Goal: Information Seeking & Learning: Check status

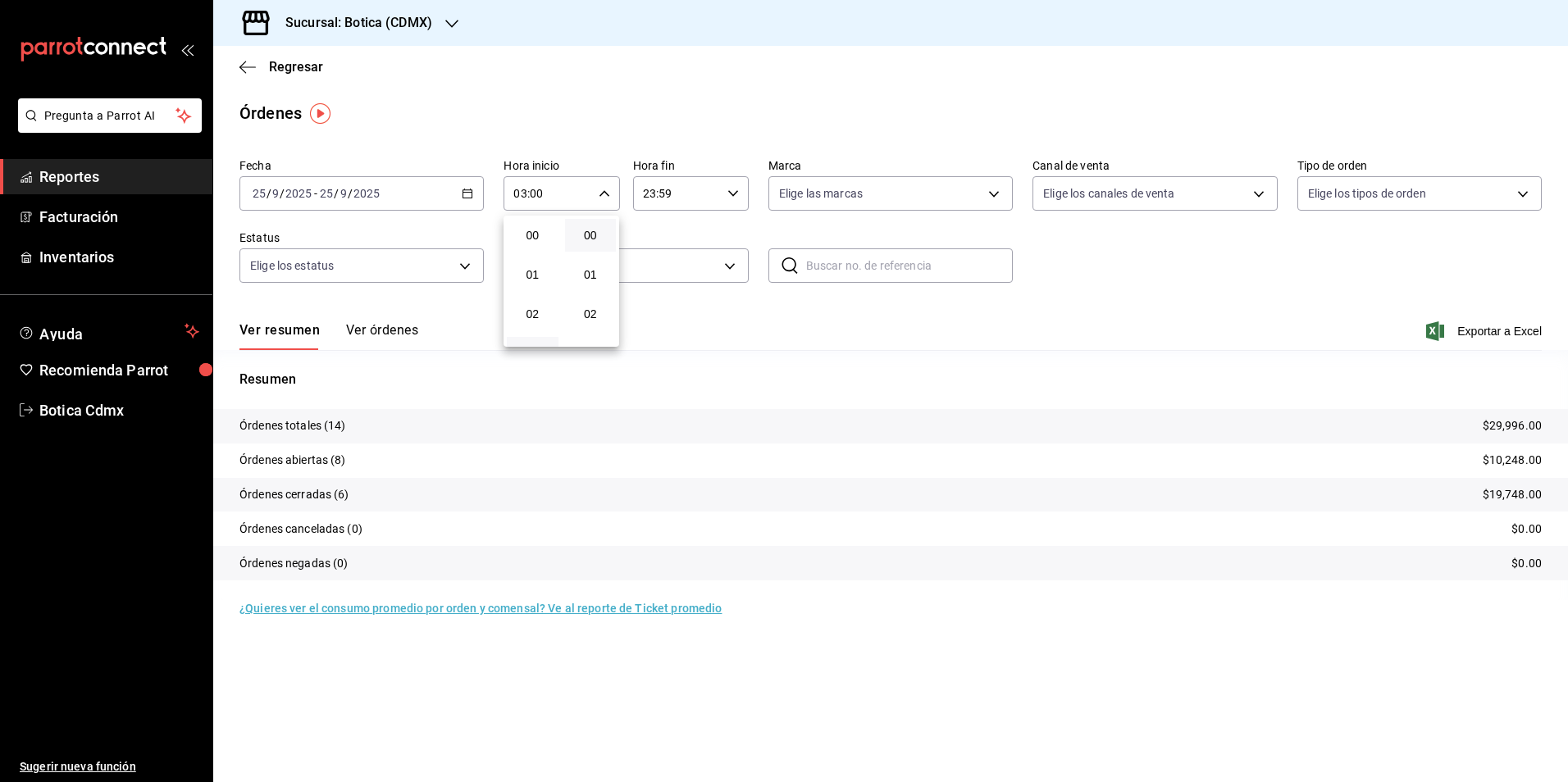
scroll to position [79, 0]
click at [295, 70] on div at bounding box center [784, 391] width 1568 height 782
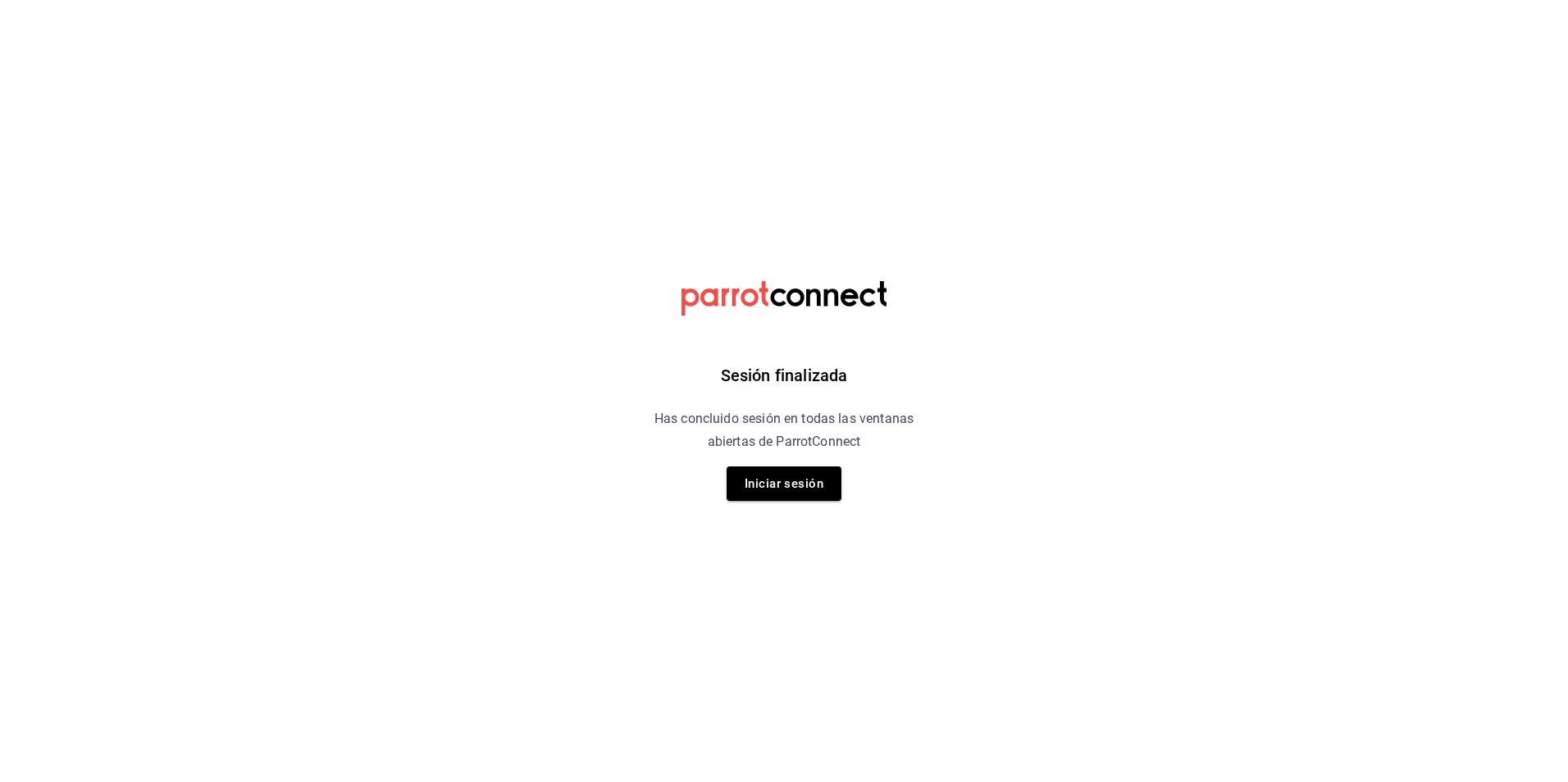
drag, startPoint x: 803, startPoint y: 492, endPoint x: 792, endPoint y: 493, distance: 11.0
click at [801, 493] on button "Iniciar sesión" at bounding box center [784, 484] width 115 height 34
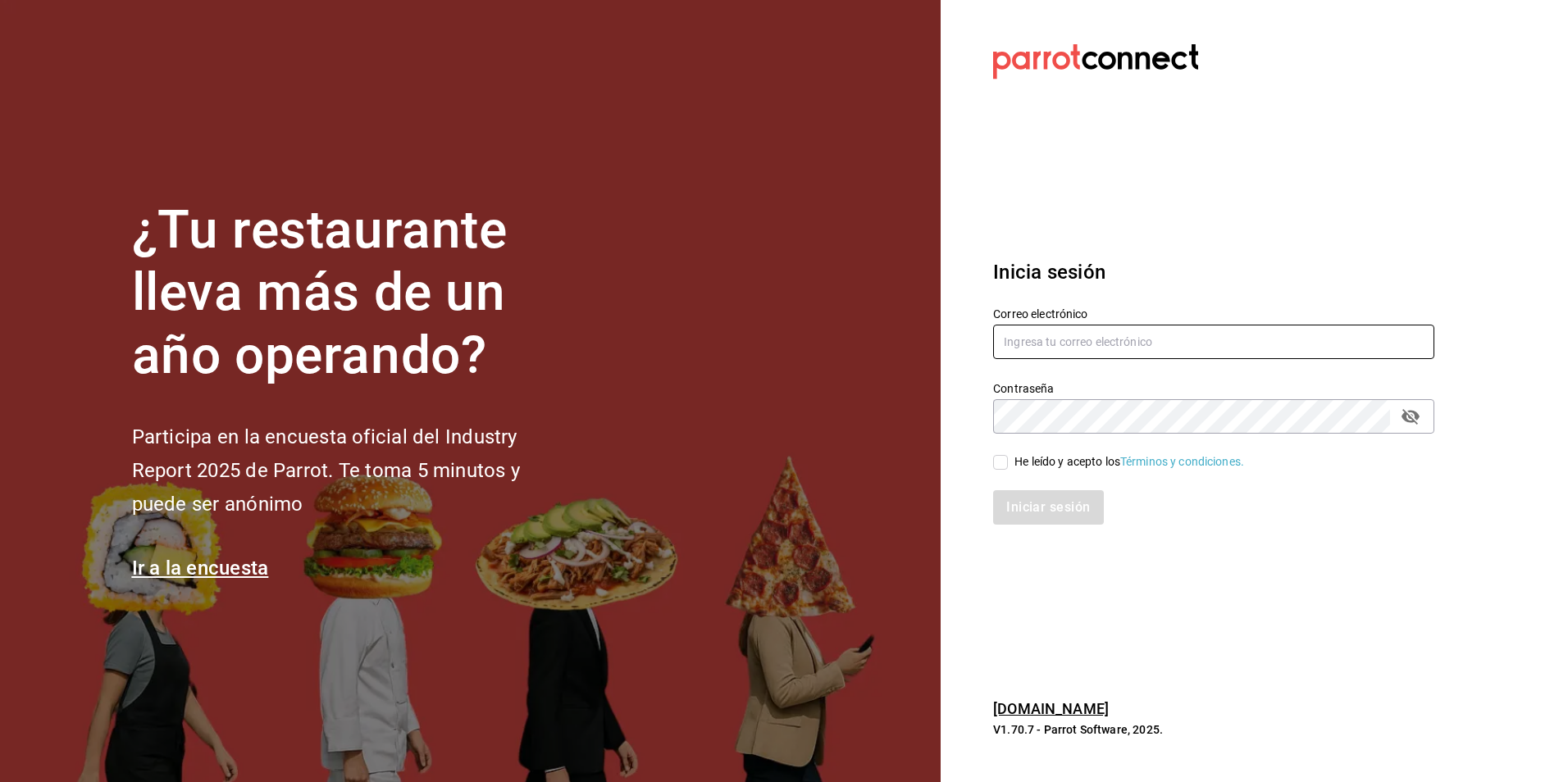
type input "[EMAIL_ADDRESS][DOMAIN_NAME]"
click at [1005, 466] on input "He leído y acepto los Términos y condiciones." at bounding box center [1001, 462] width 14 height 14
checkbox input "true"
click at [1037, 525] on button "Iniciar sesión" at bounding box center [1049, 508] width 111 height 34
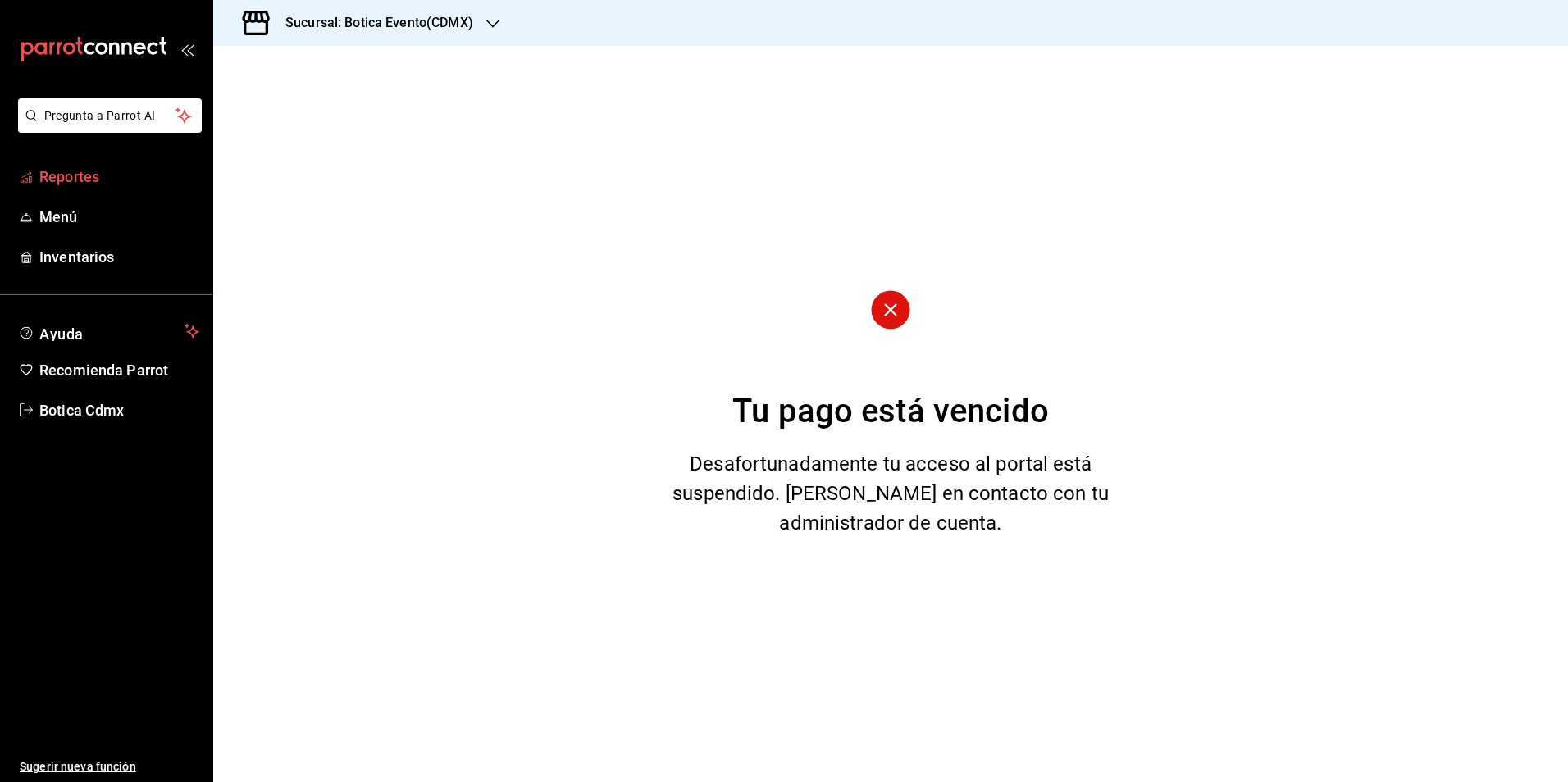
click at [80, 182] on span "Reportes" at bounding box center [120, 176] width 160 height 22
click at [433, 31] on h3 "Sucursal: Botica Evento(CDMX)" at bounding box center [373, 23] width 201 height 20
click at [310, 114] on div "Botica (CDMX)" at bounding box center [336, 107] width 220 height 17
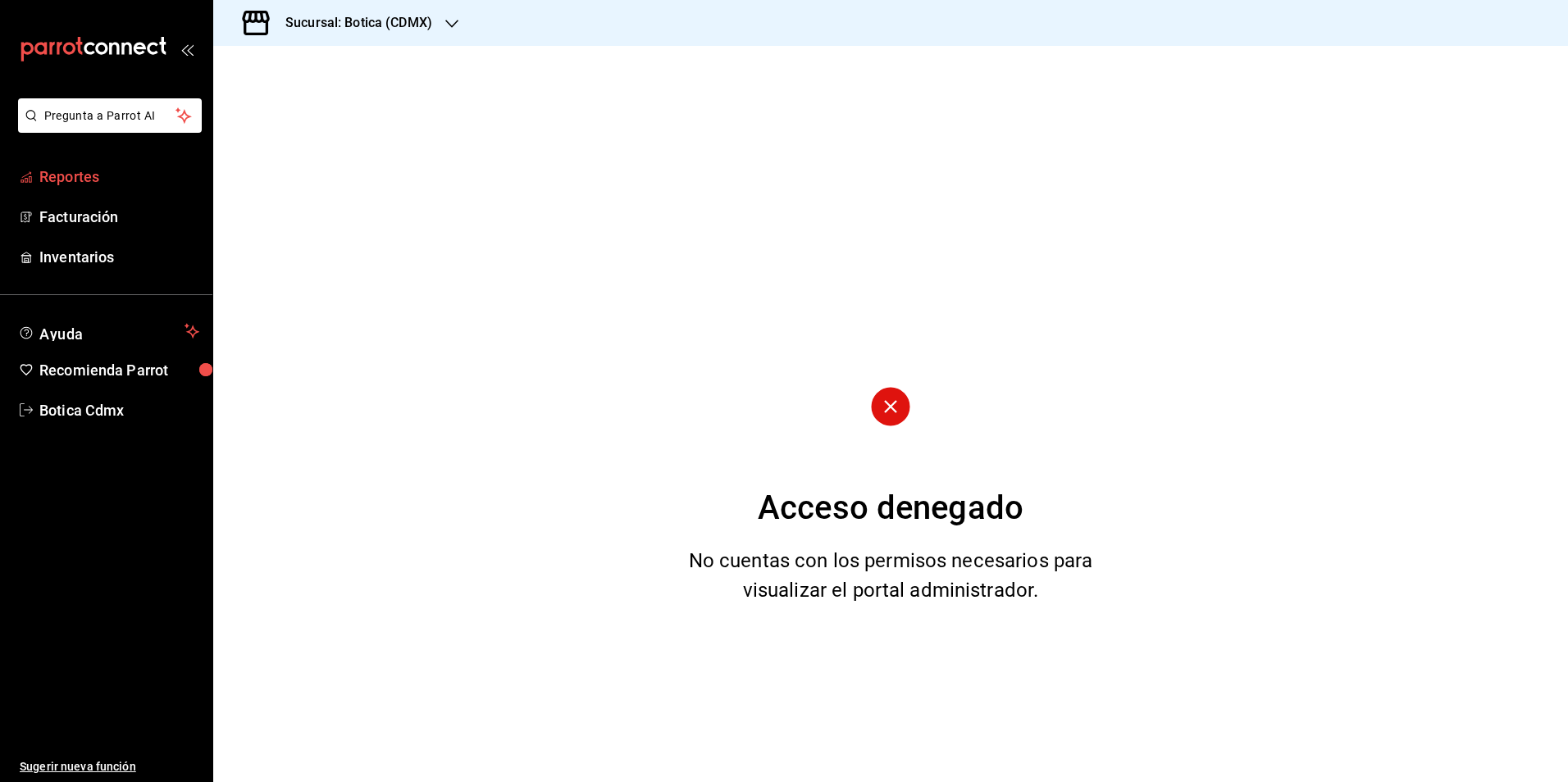
click at [87, 186] on span "Reportes" at bounding box center [120, 176] width 160 height 22
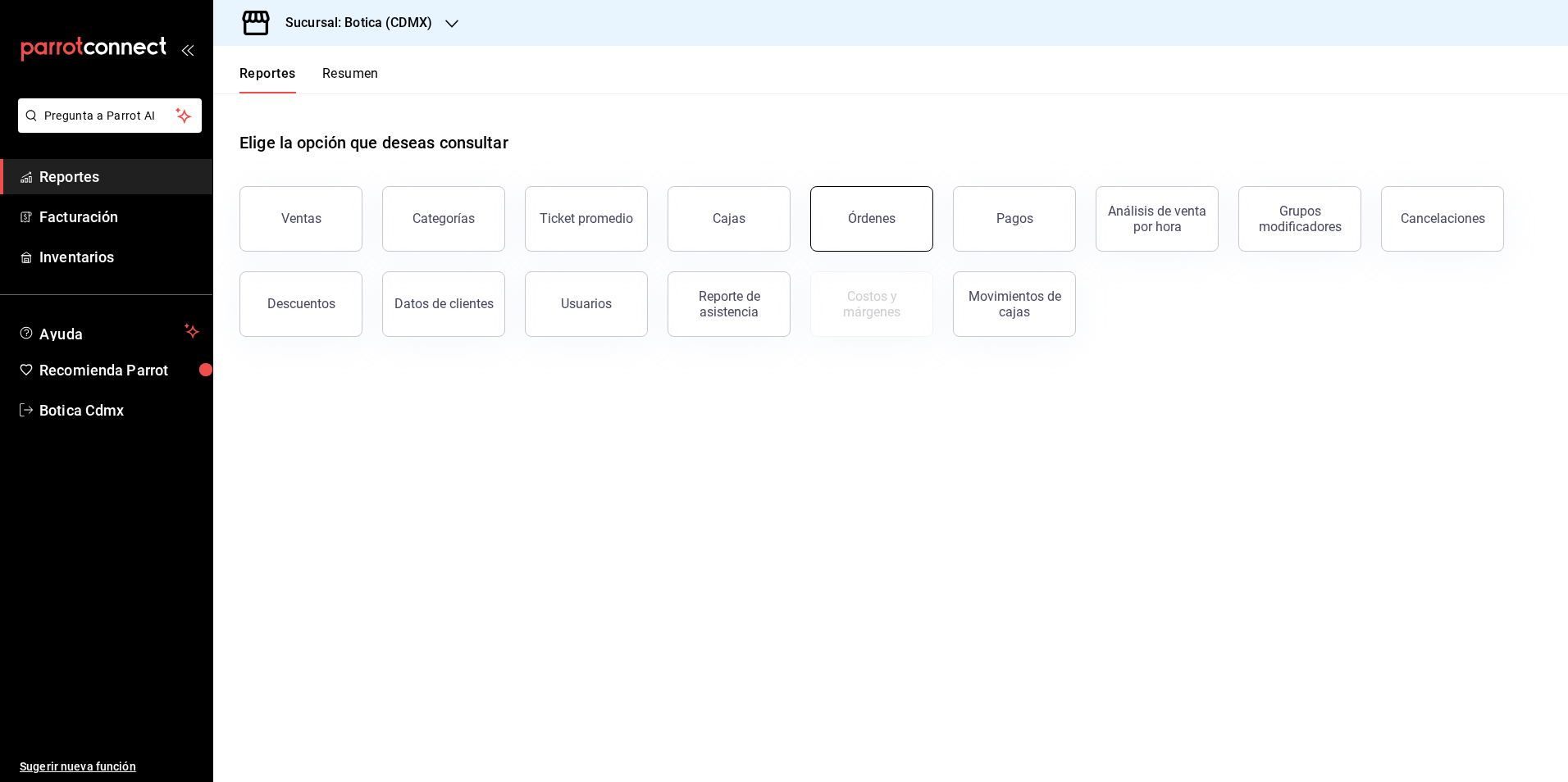
click at [862, 225] on div "Órdenes" at bounding box center [871, 218] width 48 height 15
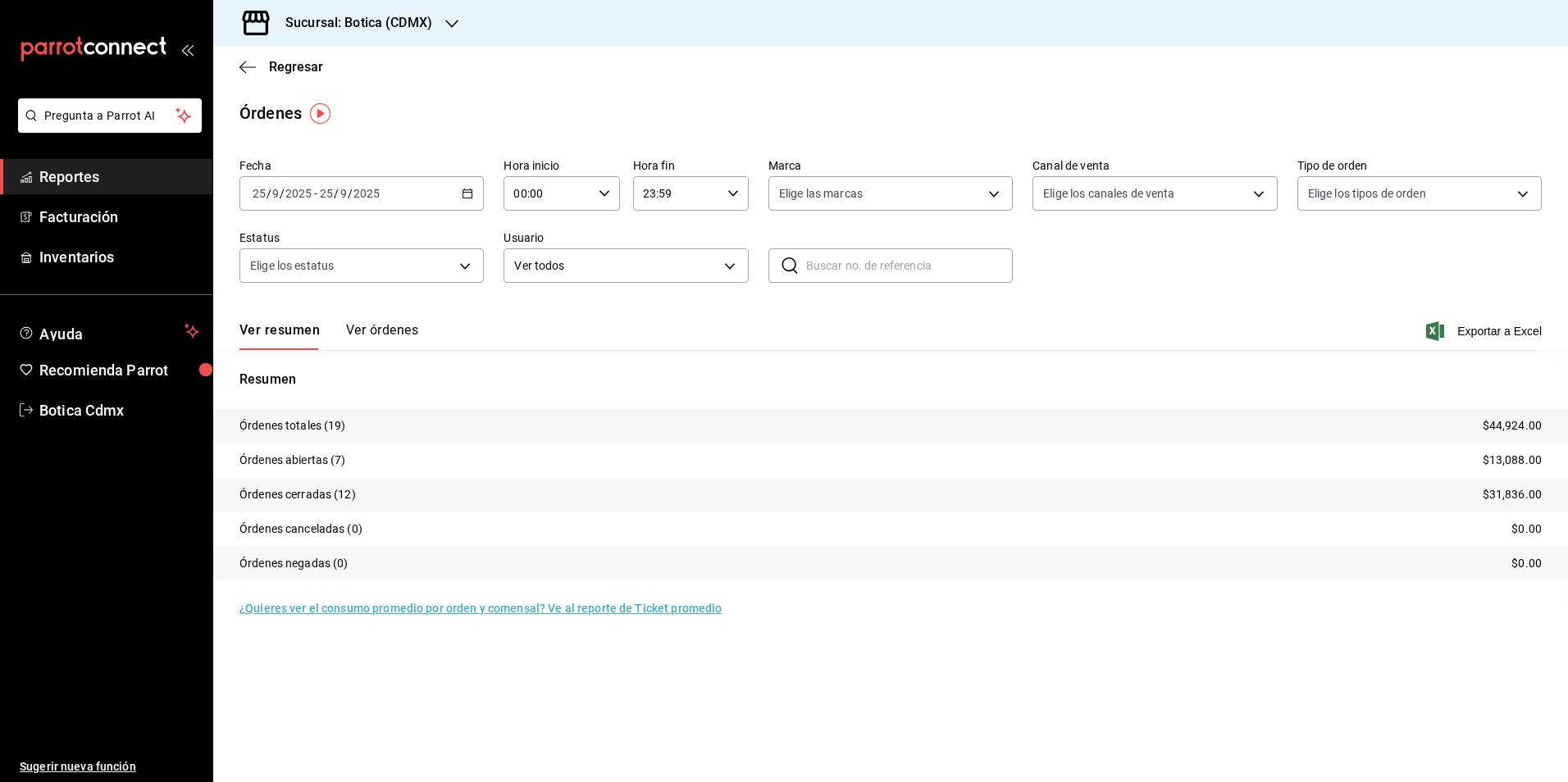
click at [564, 193] on input "00:00" at bounding box center [548, 193] width 88 height 32
click at [530, 272] on span "03" at bounding box center [533, 271] width 32 height 13
type input "03:00"
click at [300, 64] on div at bounding box center [784, 391] width 1568 height 782
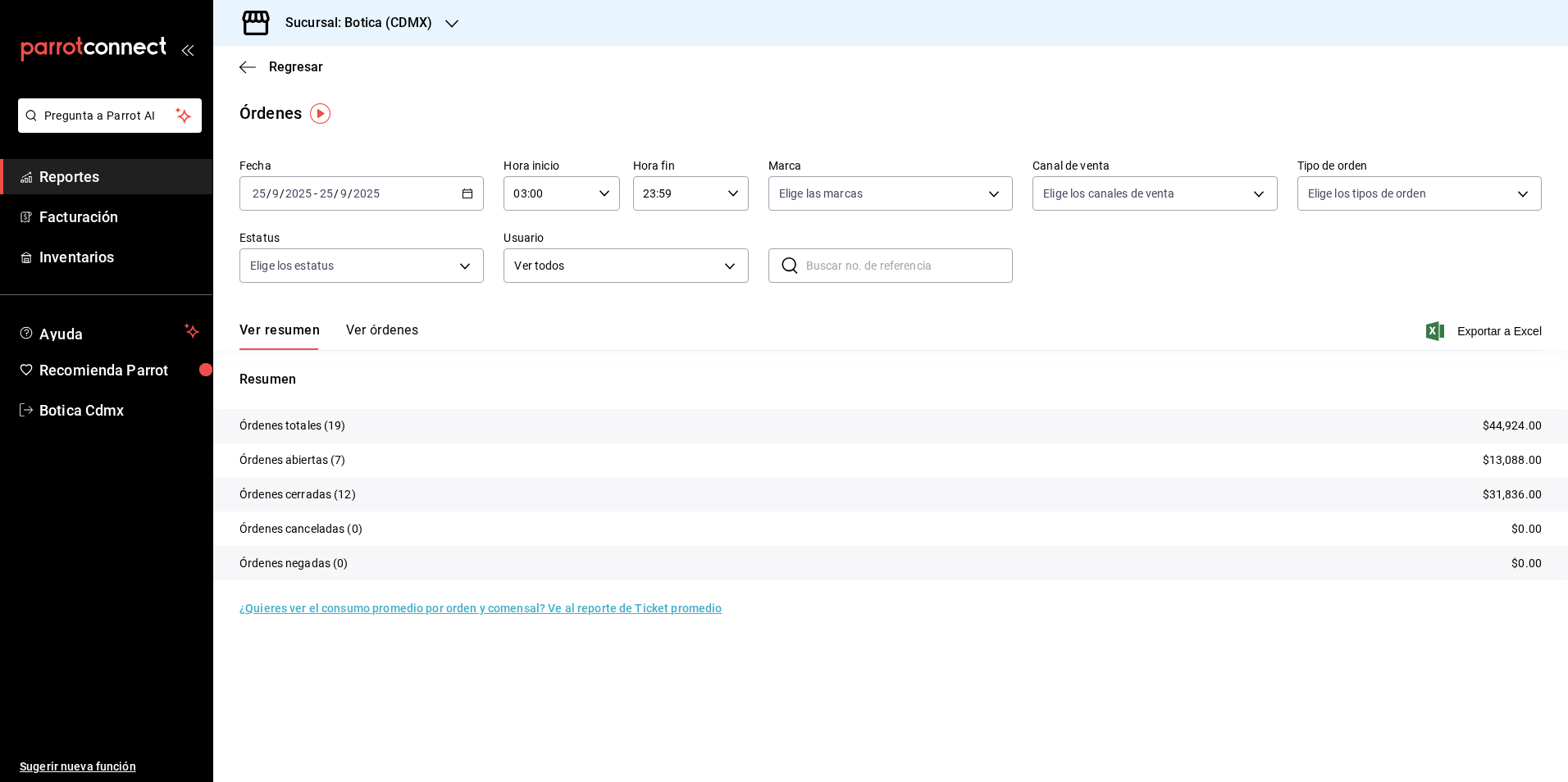
click at [300, 64] on span "Regresar" at bounding box center [296, 67] width 54 height 15
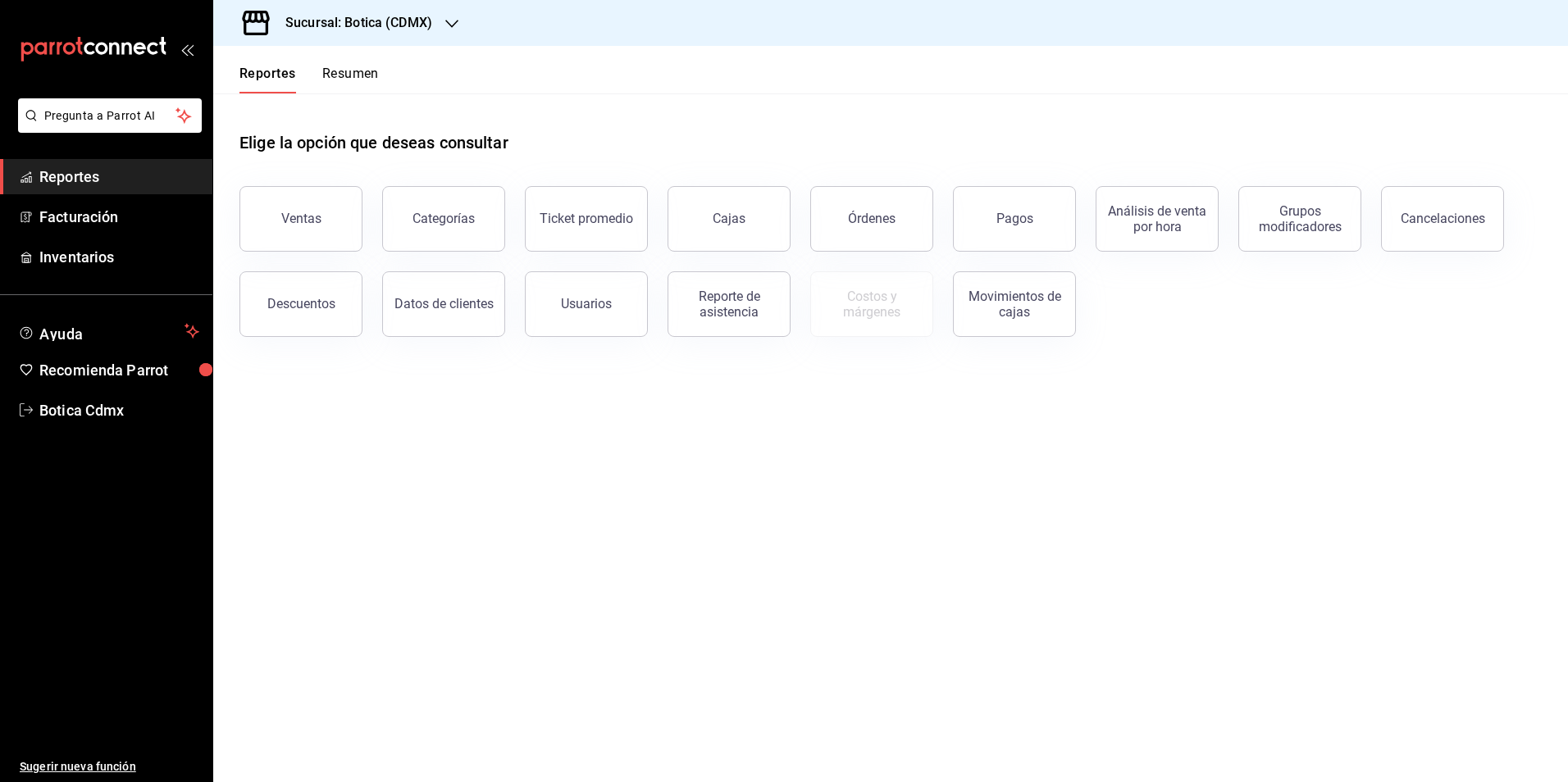
click at [304, 302] on div "Descuentos" at bounding box center [301, 303] width 68 height 15
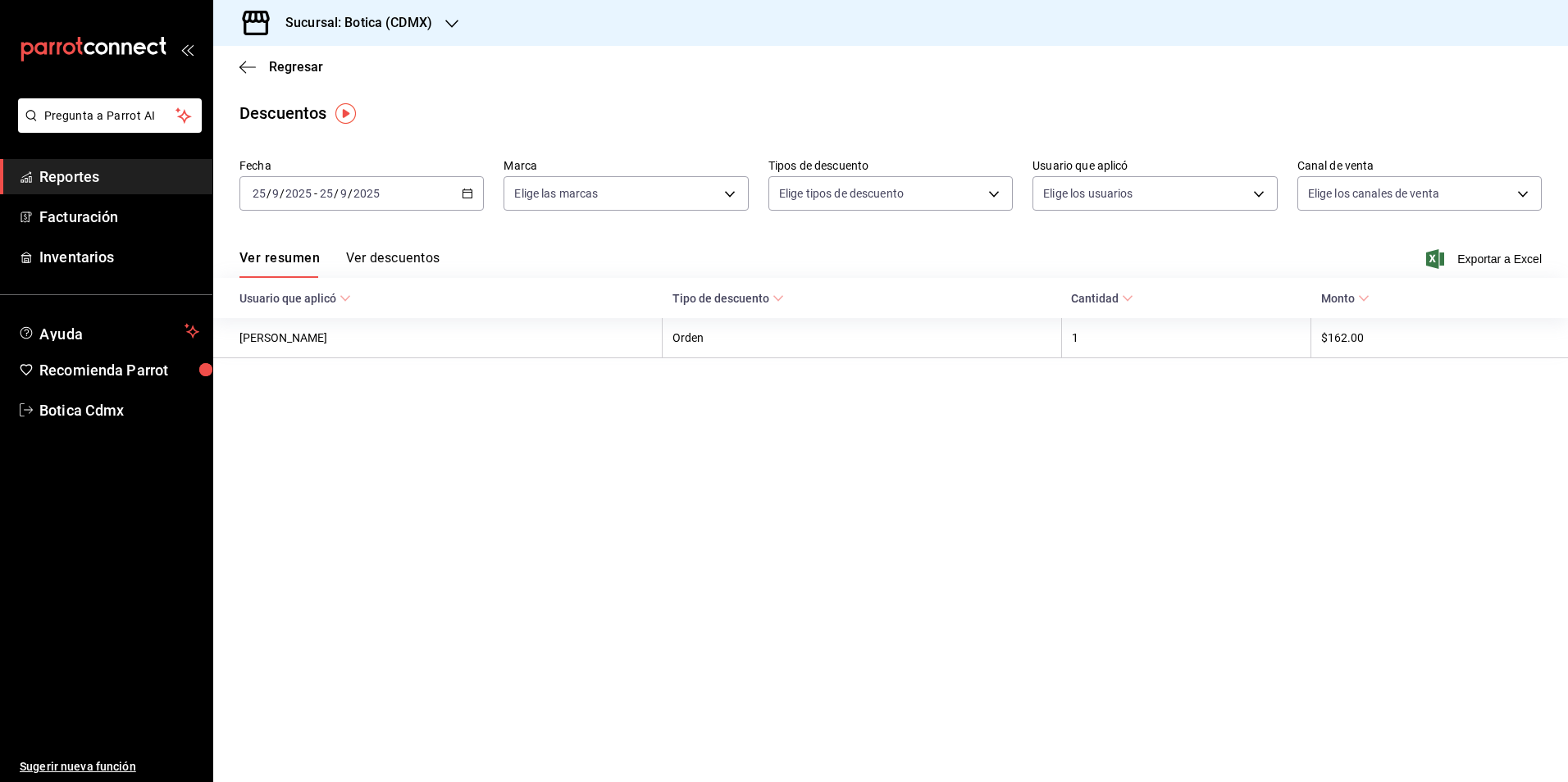
click at [390, 258] on button "Ver descuentos" at bounding box center [393, 263] width 94 height 28
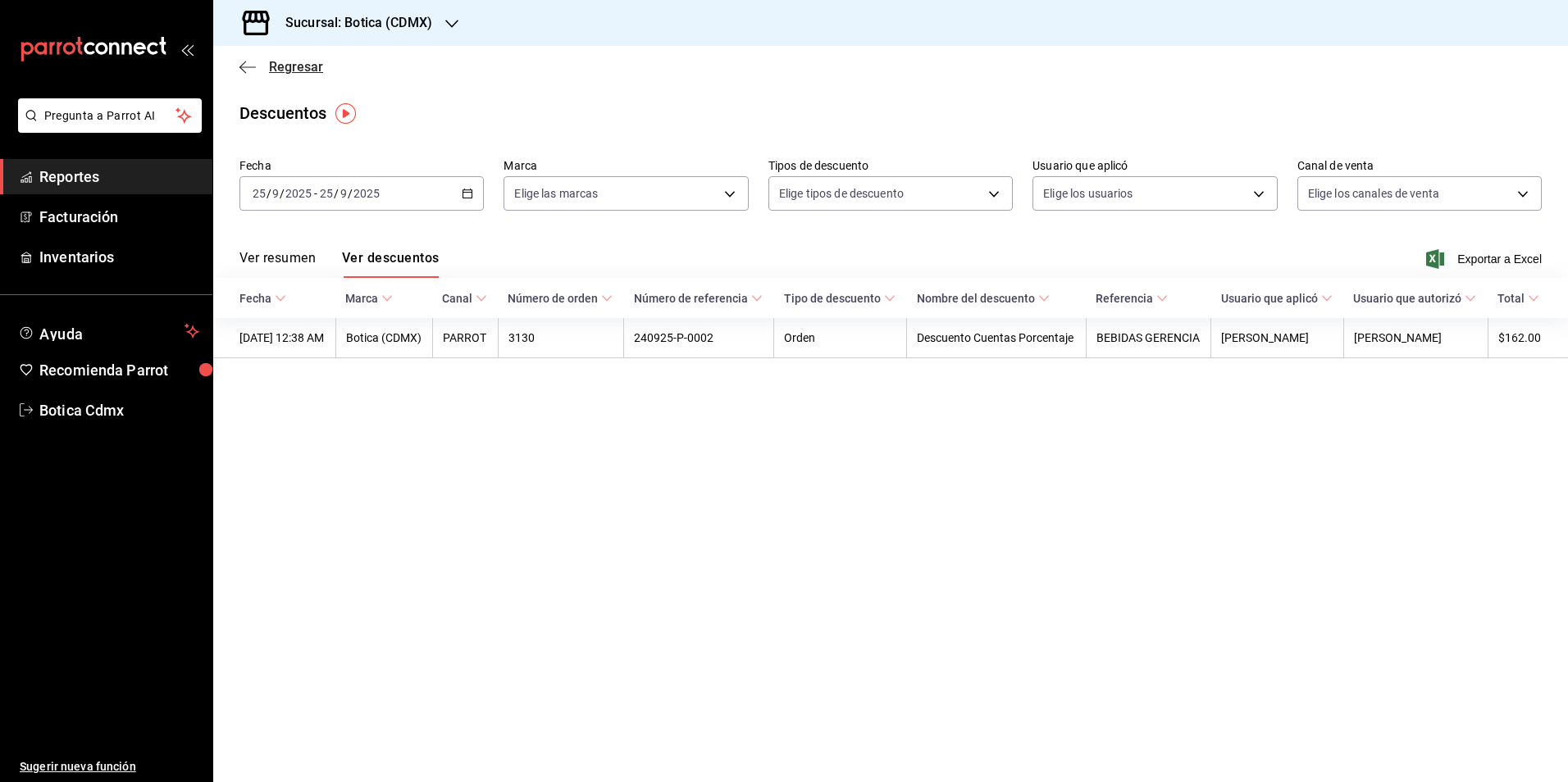
click at [294, 70] on span "Regresar" at bounding box center [296, 67] width 54 height 15
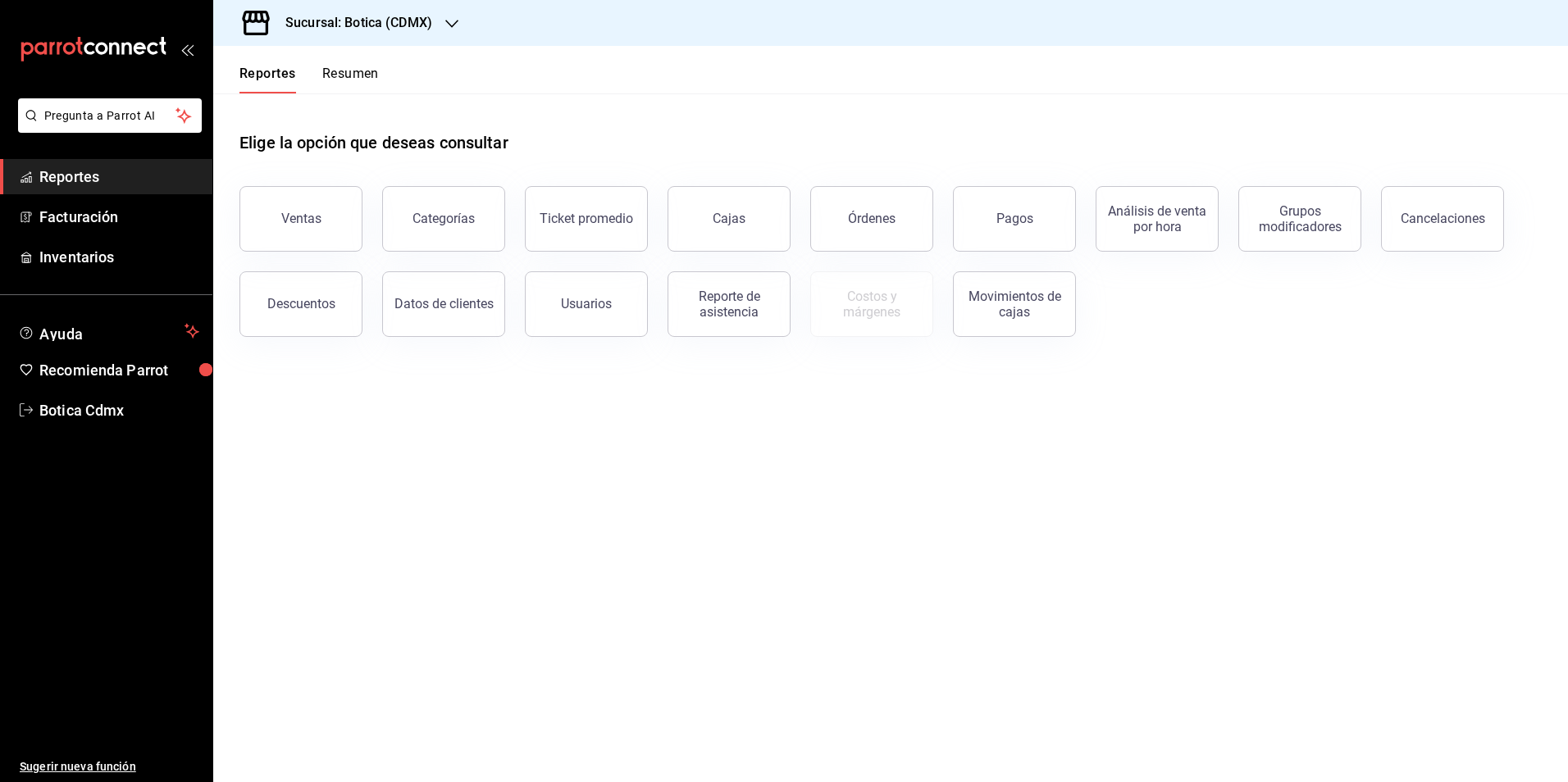
click at [332, 72] on button "Resumen" at bounding box center [351, 79] width 57 height 28
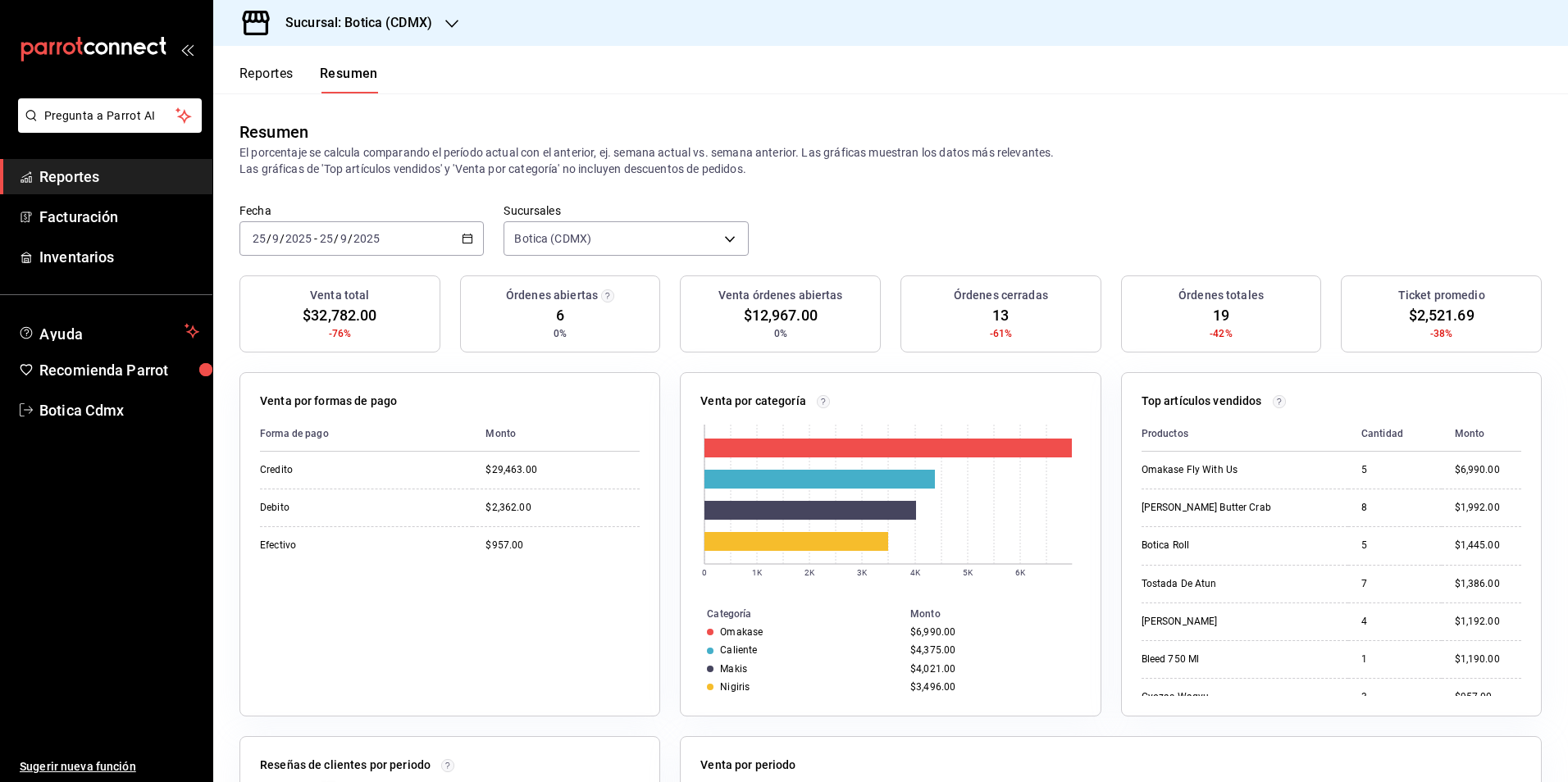
click at [101, 179] on span "Reportes" at bounding box center [120, 176] width 160 height 22
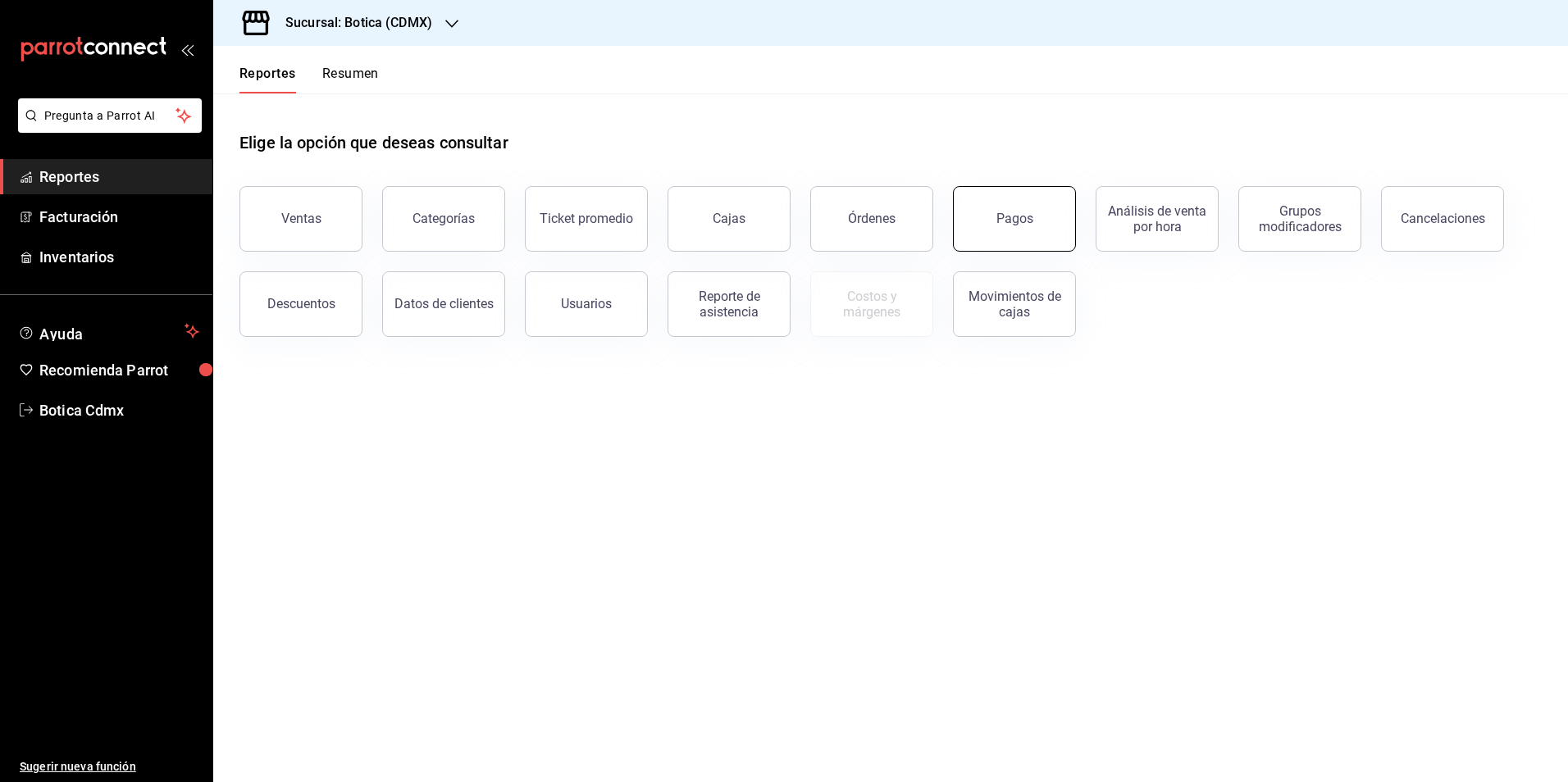
click at [1034, 217] on button "Pagos" at bounding box center [1014, 218] width 123 height 66
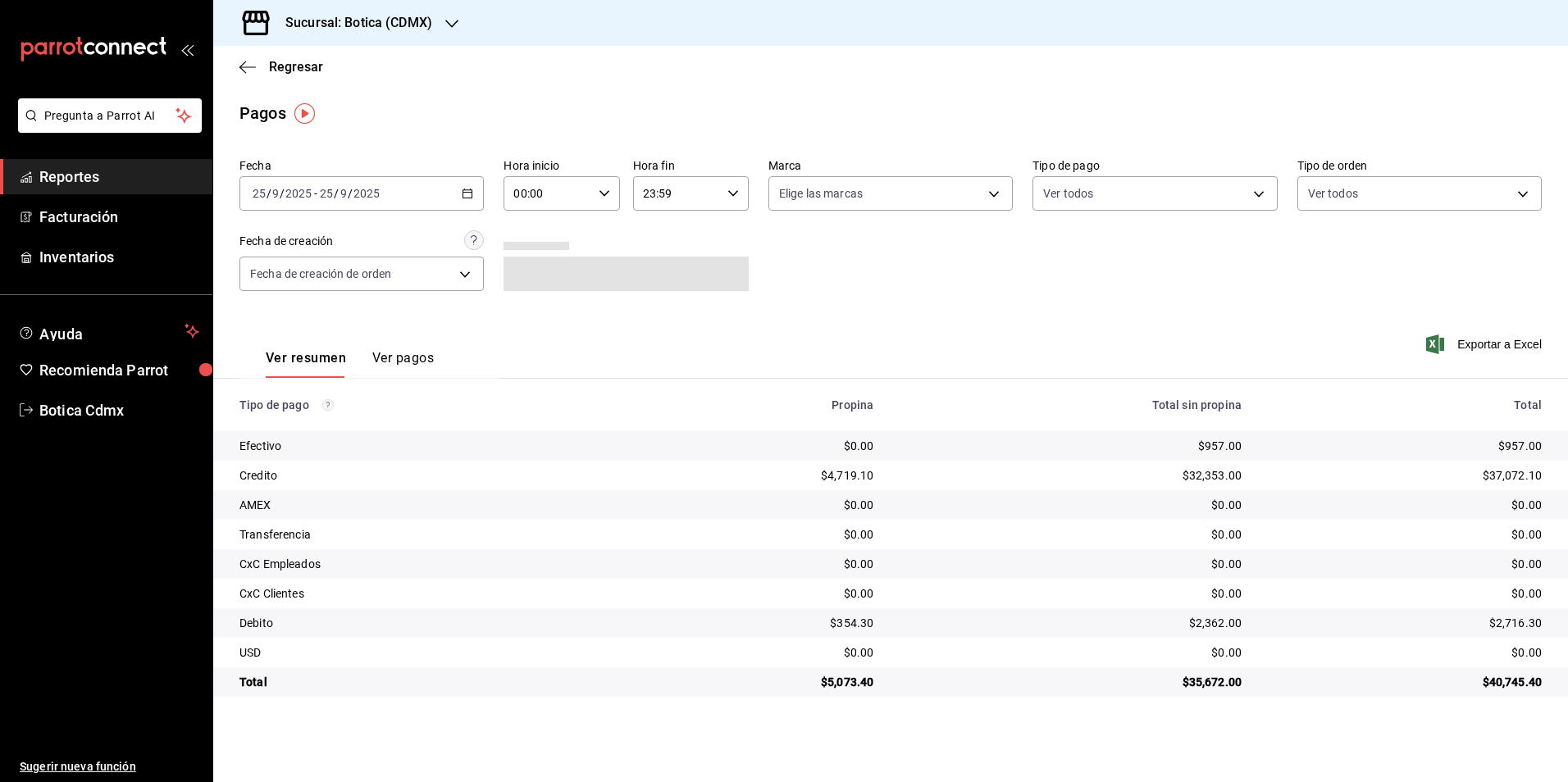
click at [524, 191] on input "00:00" at bounding box center [548, 193] width 88 height 32
click at [529, 271] on span "03" at bounding box center [533, 271] width 32 height 13
type input "03:00"
click at [884, 285] on div at bounding box center [784, 391] width 1568 height 782
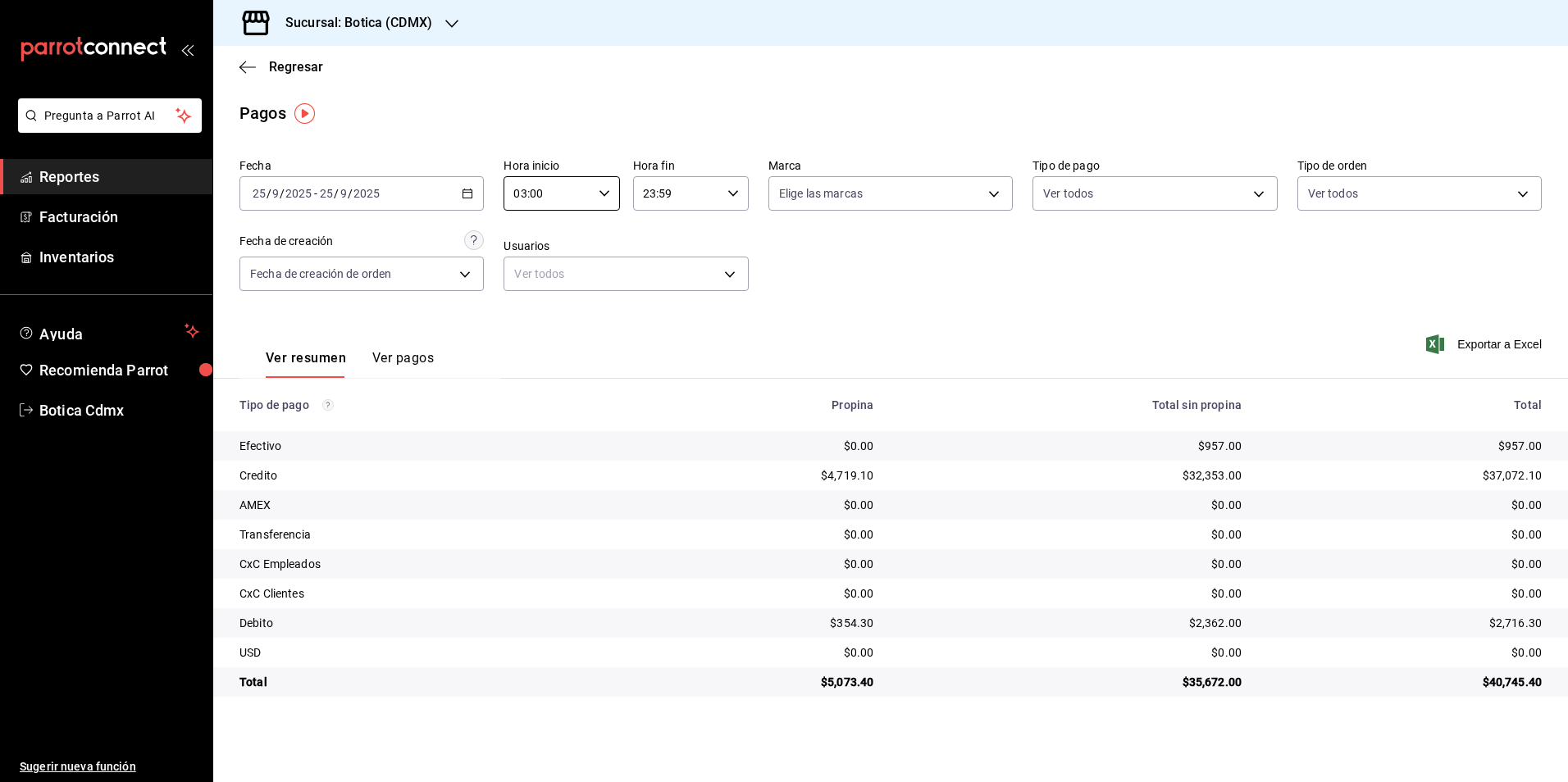
click at [79, 165] on span "Reportes" at bounding box center [120, 176] width 160 height 22
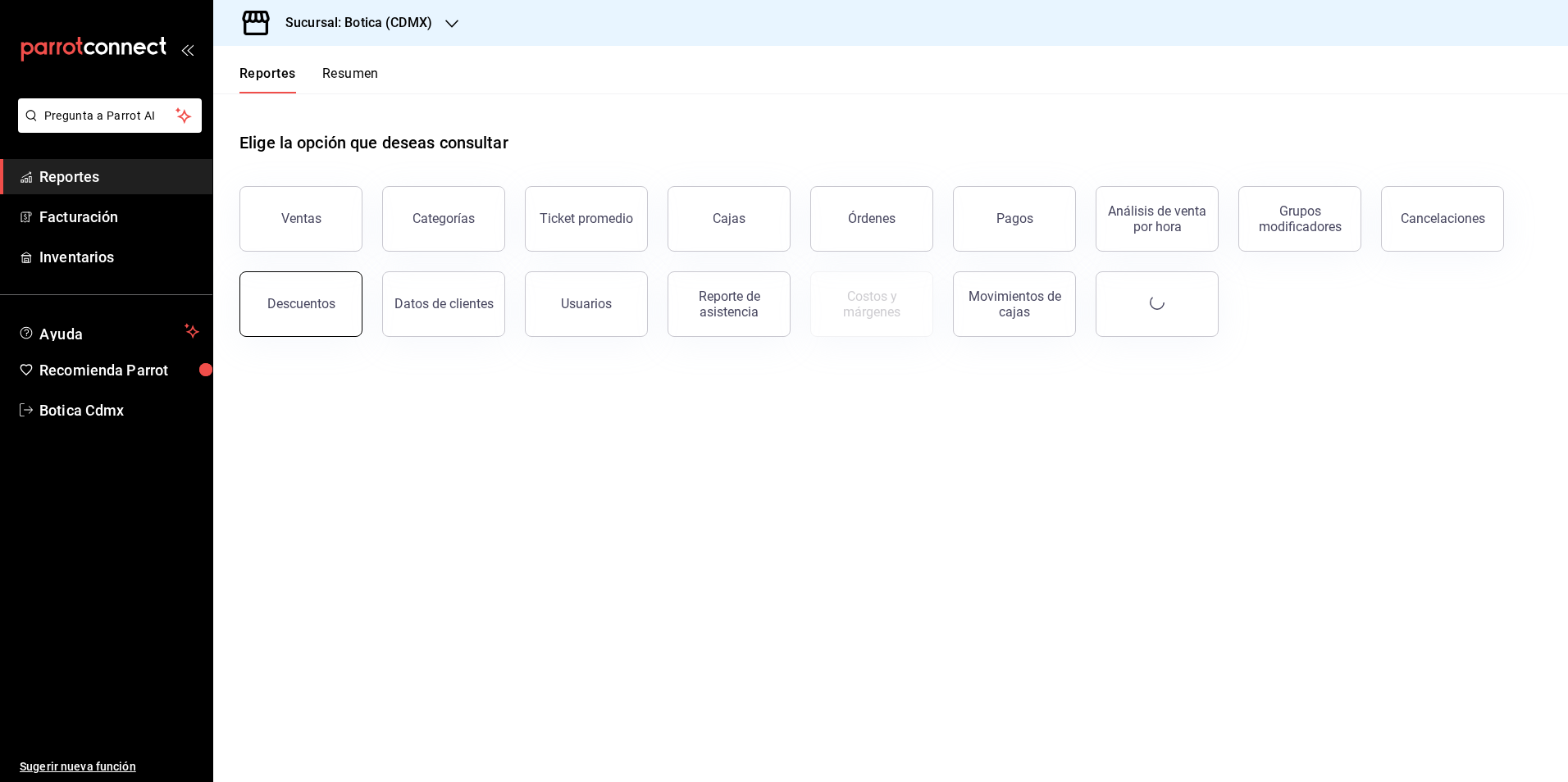
click at [316, 299] on div "Descuentos" at bounding box center [301, 303] width 68 height 15
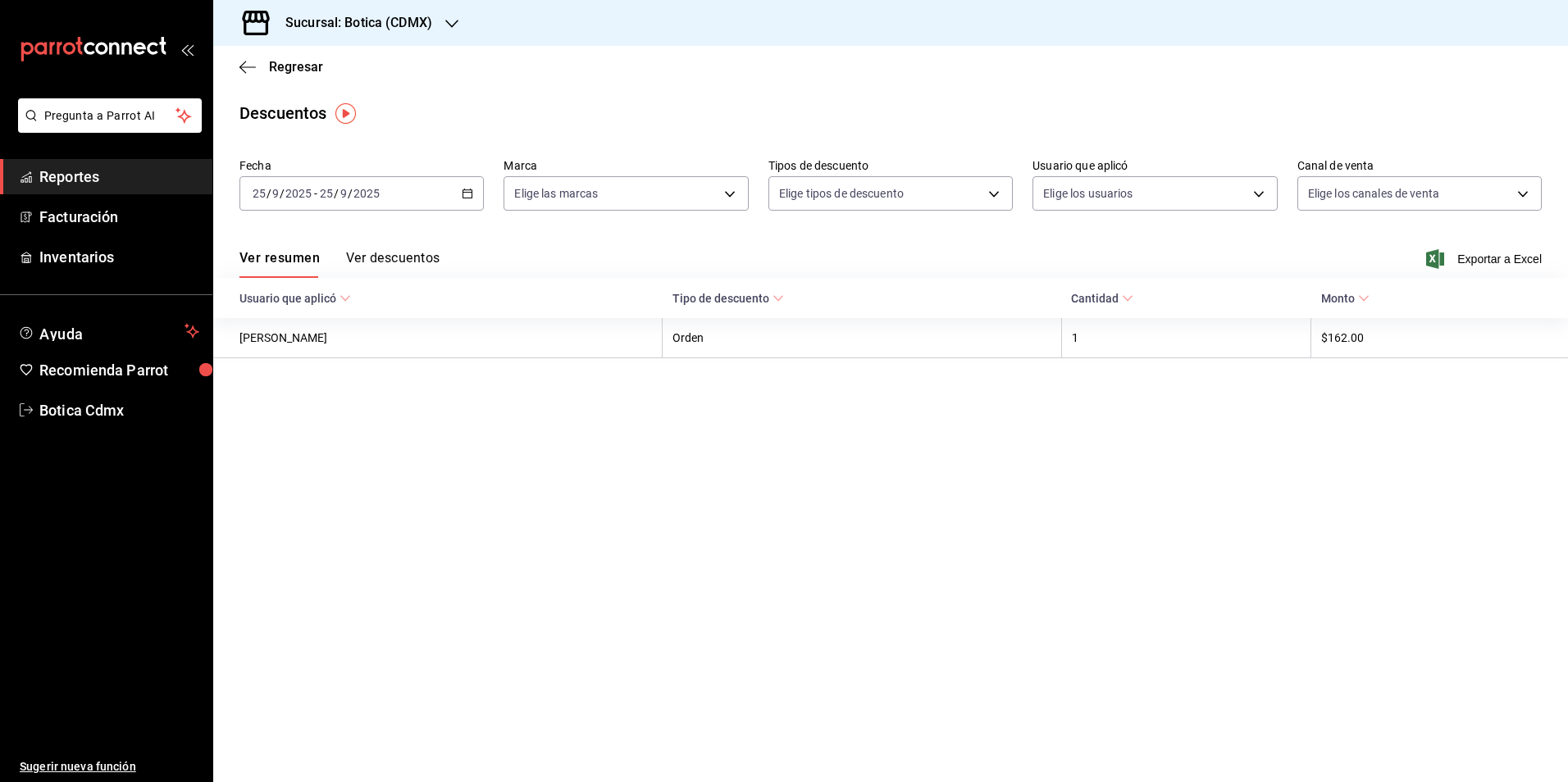
click at [416, 264] on button "Ver descuentos" at bounding box center [393, 263] width 94 height 28
